Goal: Task Accomplishment & Management: Manage account settings

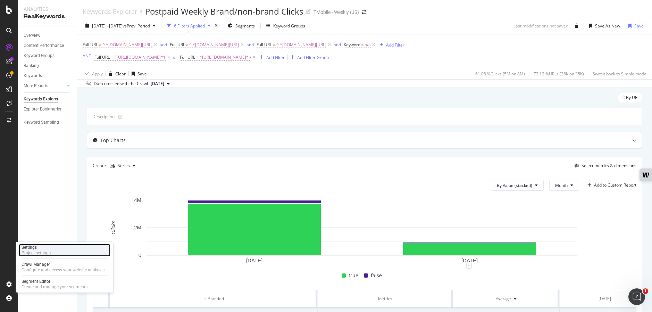
click at [64, 252] on div "Settings Project settings" at bounding box center [65, 250] width 92 height 12
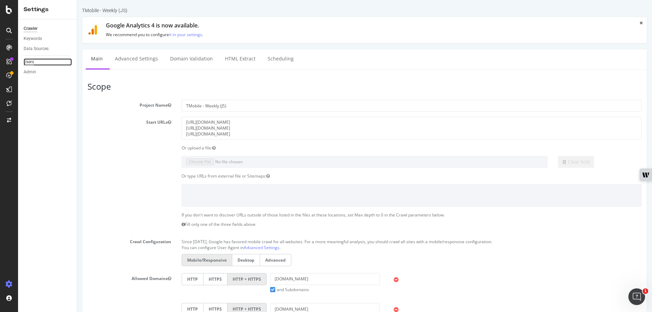
click at [29, 62] on div "Users" at bounding box center [29, 61] width 10 height 7
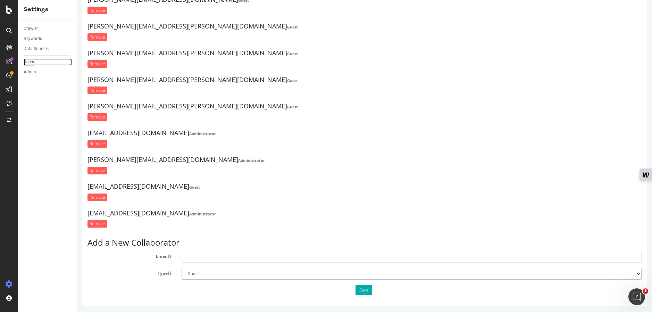
scroll to position [654, 0]
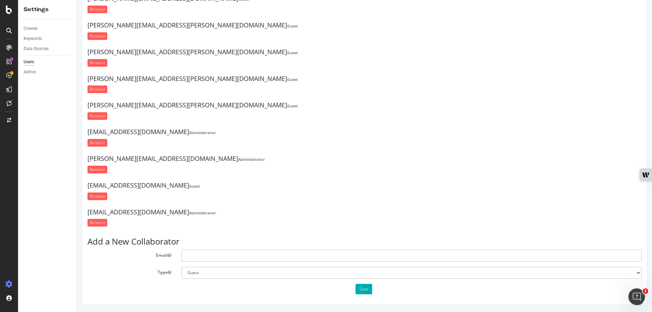
click at [238, 257] on input "text" at bounding box center [412, 256] width 460 height 12
paste input "[PERSON_NAME][EMAIL_ADDRESS][DOMAIN_NAME]"
type input "[PERSON_NAME][EMAIL_ADDRESS][DOMAIN_NAME]"
click at [361, 287] on button "Save" at bounding box center [363, 289] width 17 height 10
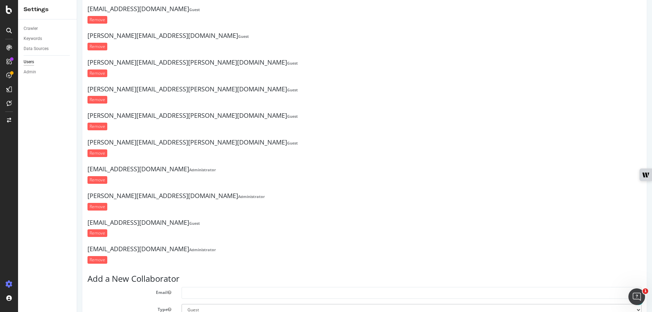
scroll to position [668, 0]
click at [100, 155] on input "Remove" at bounding box center [97, 153] width 20 height 8
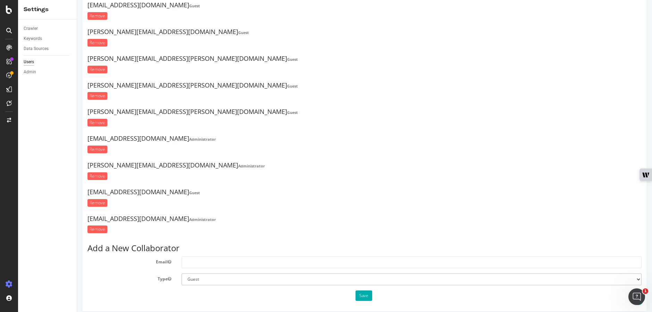
scroll to position [673, 0]
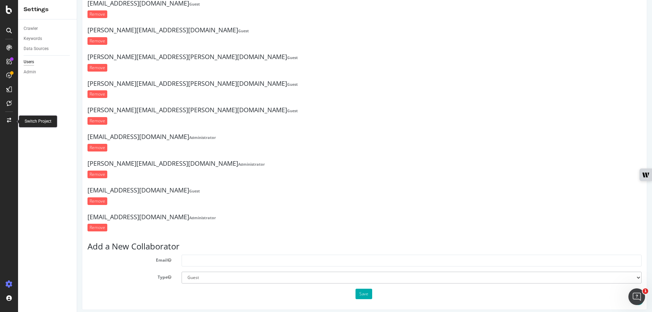
click at [11, 120] on icon at bounding box center [9, 120] width 4 height 5
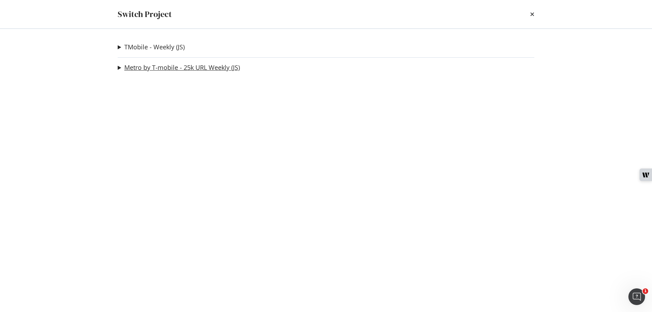
click at [190, 70] on link "Metro by T-mobile - 25k URL Weekly (JS)" at bounding box center [182, 67] width 116 height 7
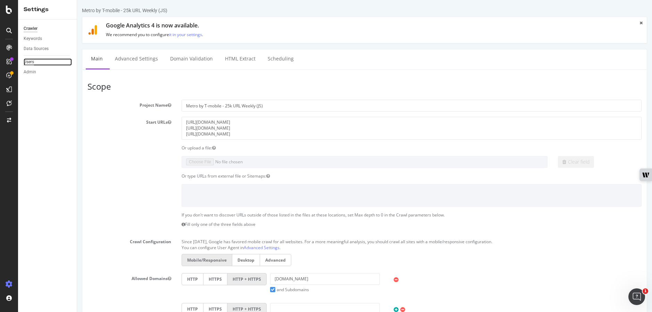
click at [32, 60] on div "Users" at bounding box center [29, 61] width 10 height 7
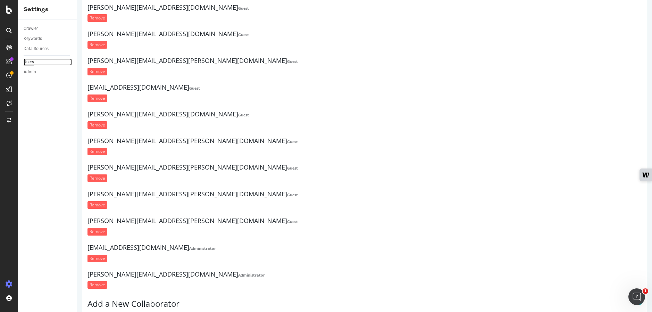
scroll to position [121, 0]
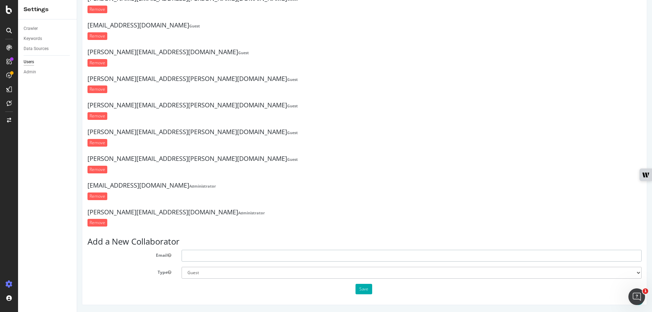
click at [213, 255] on input "text" at bounding box center [412, 256] width 460 height 12
paste input "[PERSON_NAME][EMAIL_ADDRESS][DOMAIN_NAME]"
type input "[PERSON_NAME][EMAIL_ADDRESS][DOMAIN_NAME]"
click at [360, 289] on button "Save" at bounding box center [363, 289] width 17 height 10
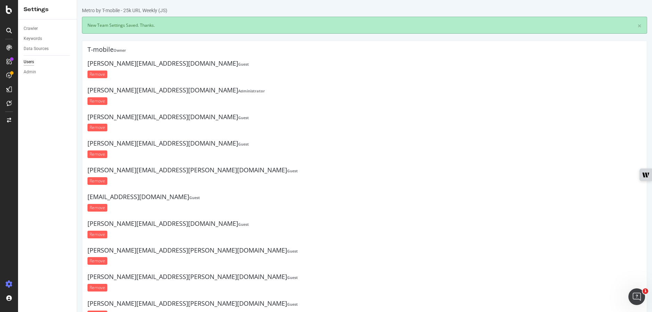
scroll to position [171, 0]
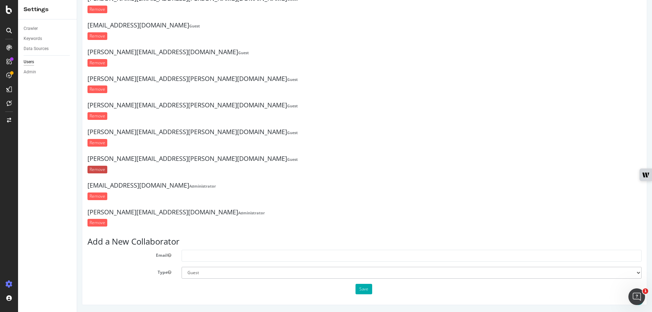
click at [99, 169] on input "Remove" at bounding box center [97, 170] width 20 height 8
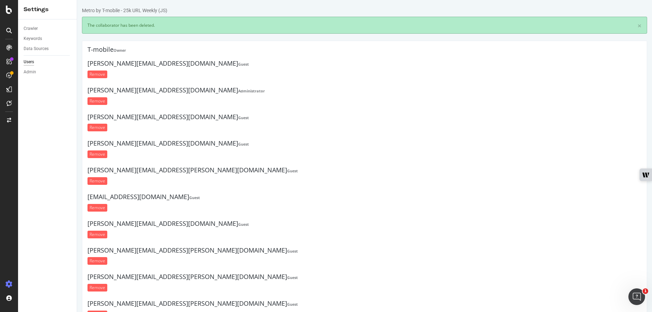
scroll to position [0, 0]
